Goal: Task Accomplishment & Management: Complete application form

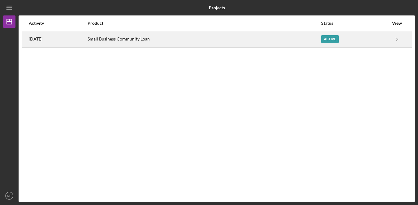
click at [245, 39] on div "Small Business Community Loan" at bounding box center [204, 39] width 233 height 15
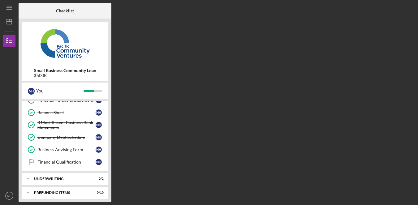
scroll to position [160, 0]
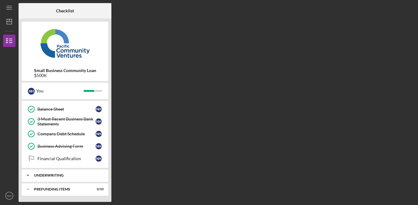
click at [71, 175] on div "Underwriting" at bounding box center [67, 175] width 66 height 4
click at [70, 190] on div "Indicative Terms Sheet" at bounding box center [66, 188] width 58 height 5
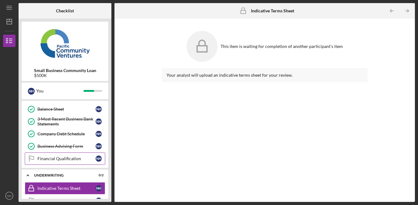
click at [64, 157] on div "Financial Qualification" at bounding box center [66, 158] width 58 height 5
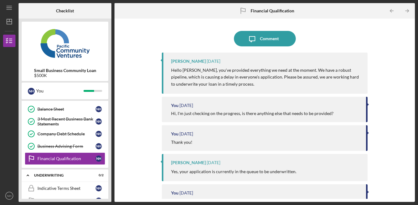
click at [133, 125] on div "Icon/Message Comment [PERSON_NAME] [DATE] Hello [PERSON_NAME], you've provided …" at bounding box center [265, 110] width 294 height 177
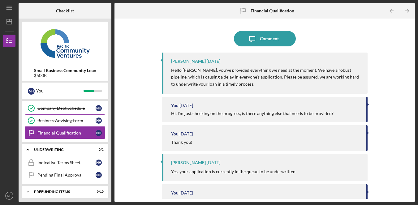
scroll to position [189, 0]
